Goal: Information Seeking & Learning: Learn about a topic

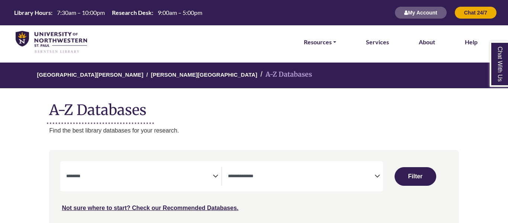
select select "Database Subject Filter"
select select "Database Types Filter"
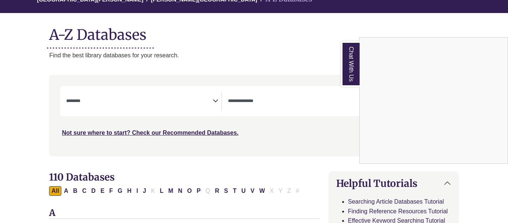
scroll to position [77, 0]
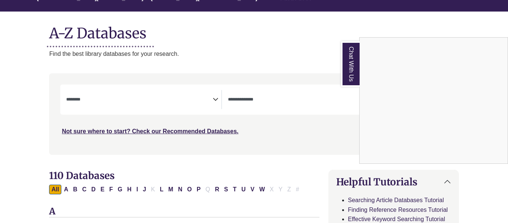
click at [154, 100] on div "Chat With Us" at bounding box center [254, 111] width 508 height 223
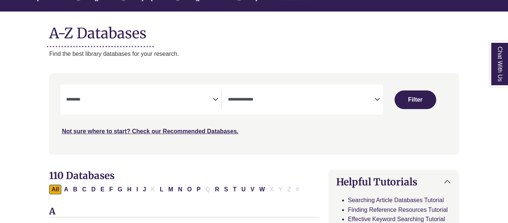
click at [126, 103] on span "Search filters" at bounding box center [139, 99] width 147 height 19
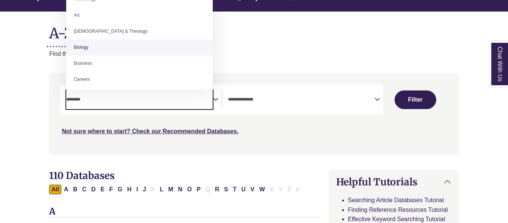
scroll to position [0, 0]
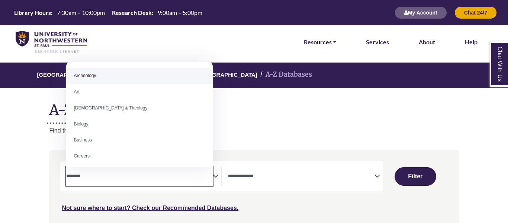
click at [248, 161] on div "**********" at bounding box center [221, 176] width 323 height 30
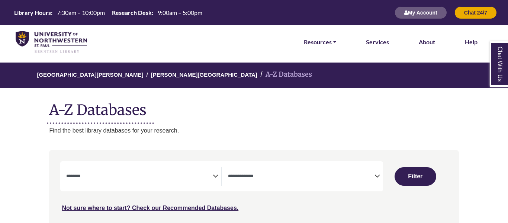
click at [117, 169] on span "Search filters" at bounding box center [139, 176] width 147 height 19
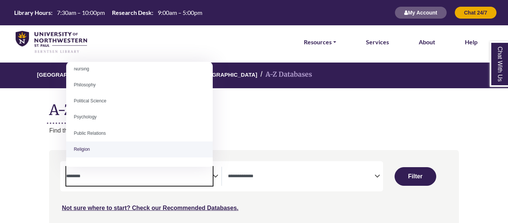
scroll to position [553, 0]
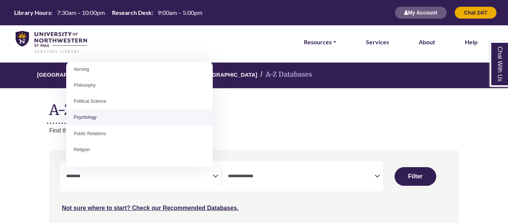
select select "*****"
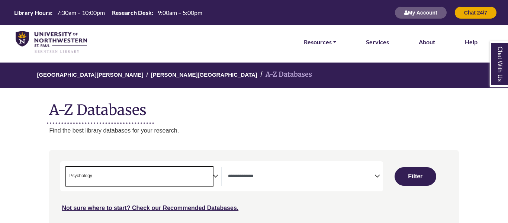
click at [298, 182] on span "Search filters" at bounding box center [301, 176] width 147 height 19
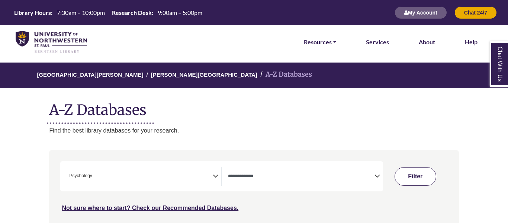
click at [411, 177] on button "Filter" at bounding box center [416, 176] width 42 height 19
select select "Database Types Filter"
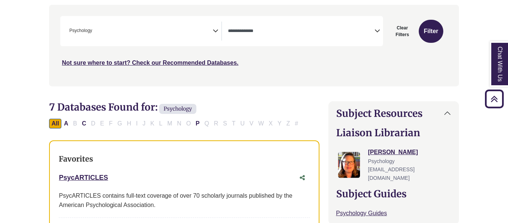
scroll to position [122, 0]
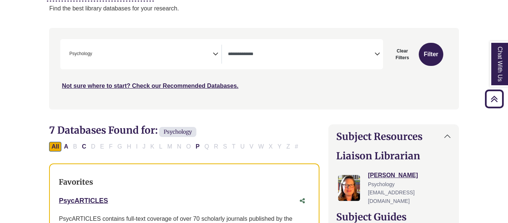
click at [104, 54] on span "× Psychology" at bounding box center [139, 54] width 147 height 19
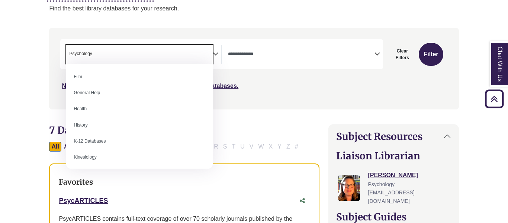
scroll to position [323, 0]
select select "*****"
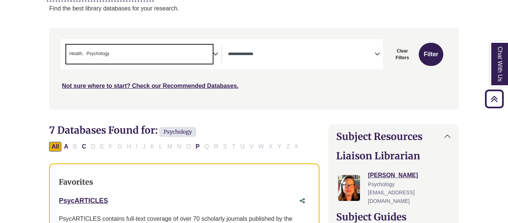
click at [132, 46] on span "× Health × Psychology" at bounding box center [139, 54] width 147 height 19
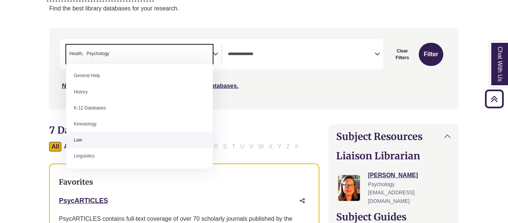
scroll to position [356, 0]
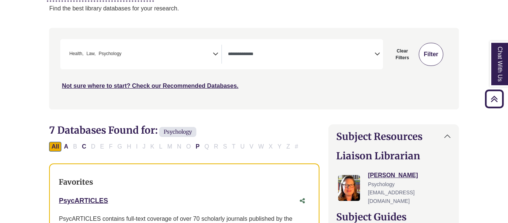
click at [422, 61] on button "Filter" at bounding box center [431, 54] width 24 height 23
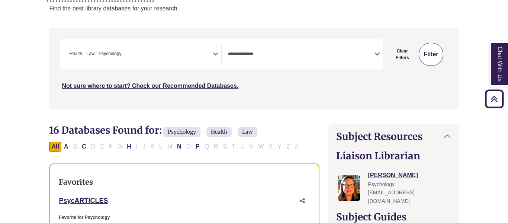
click at [422, 61] on button "Filter" at bounding box center [431, 54] width 24 height 23
select select "Database Types Filter"
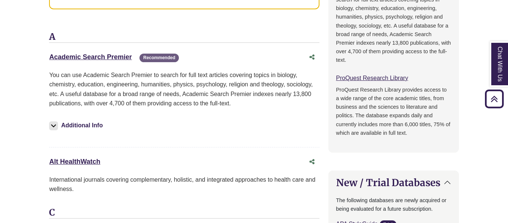
scroll to position [623, 0]
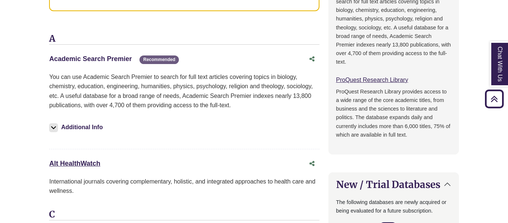
click at [112, 57] on link "Academic Search Premier This link opens in a new window" at bounding box center [90, 58] width 83 height 7
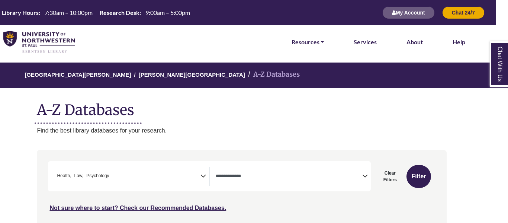
click at [154, 70] on li "[PERSON_NAME][GEOGRAPHIC_DATA]" at bounding box center [188, 74] width 114 height 11
click at [155, 76] on link "[PERSON_NAME][GEOGRAPHIC_DATA]" at bounding box center [192, 73] width 106 height 7
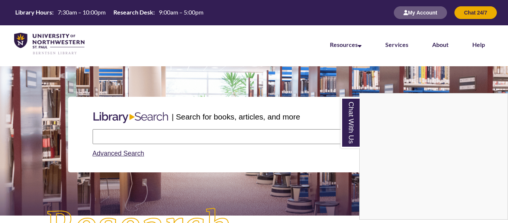
click at [142, 135] on div "Chat With Us" at bounding box center [254, 111] width 508 height 223
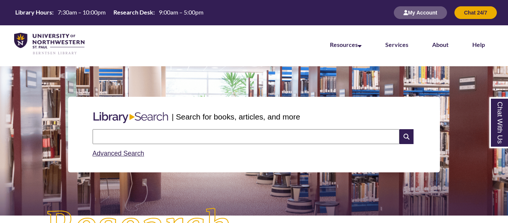
click at [123, 132] on input "text" at bounding box center [246, 136] width 307 height 15
type input "**********"
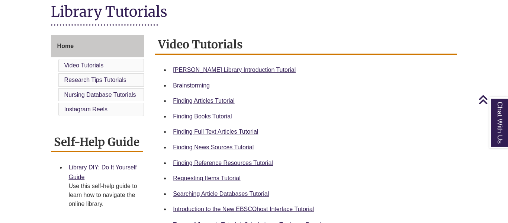
scroll to position [174, 0]
click at [214, 132] on link "Finding Full Text Articles Tutorial" at bounding box center [215, 131] width 85 height 6
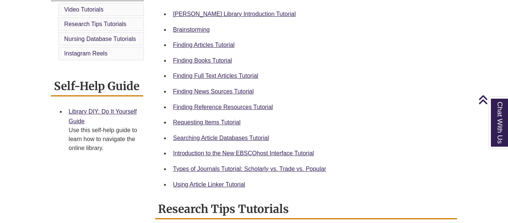
scroll to position [241, 0]
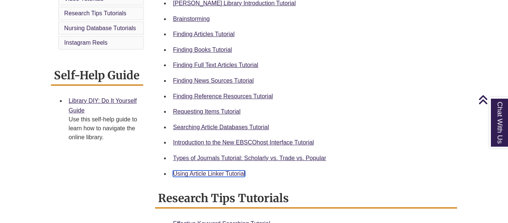
click at [216, 173] on link "Using Article Linker Tutorial" at bounding box center [209, 173] width 72 height 6
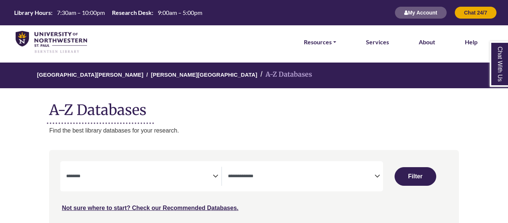
select select "Database Subject Filter"
select select "Database Types Filter"
click at [158, 163] on div "**********" at bounding box center [221, 176] width 323 height 30
click at [215, 178] on icon "Search filters" at bounding box center [216, 174] width 6 height 11
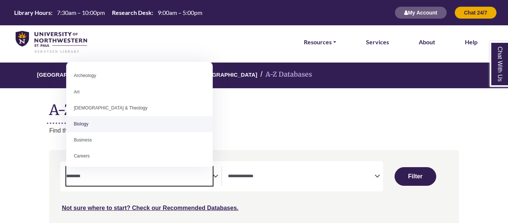
select select "*****"
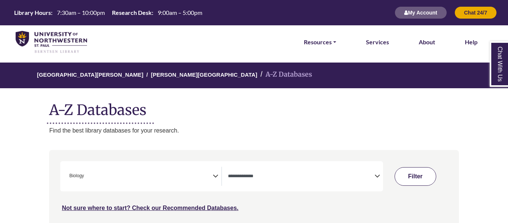
click at [402, 182] on button "Filter" at bounding box center [416, 176] width 42 height 19
select select "Database Types Filter"
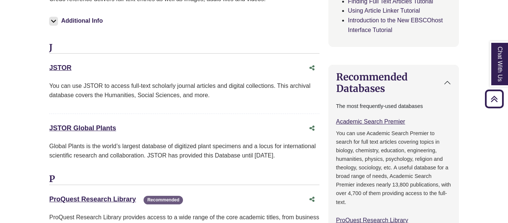
scroll to position [447, 0]
